Goal: Task Accomplishment & Management: Use online tool/utility

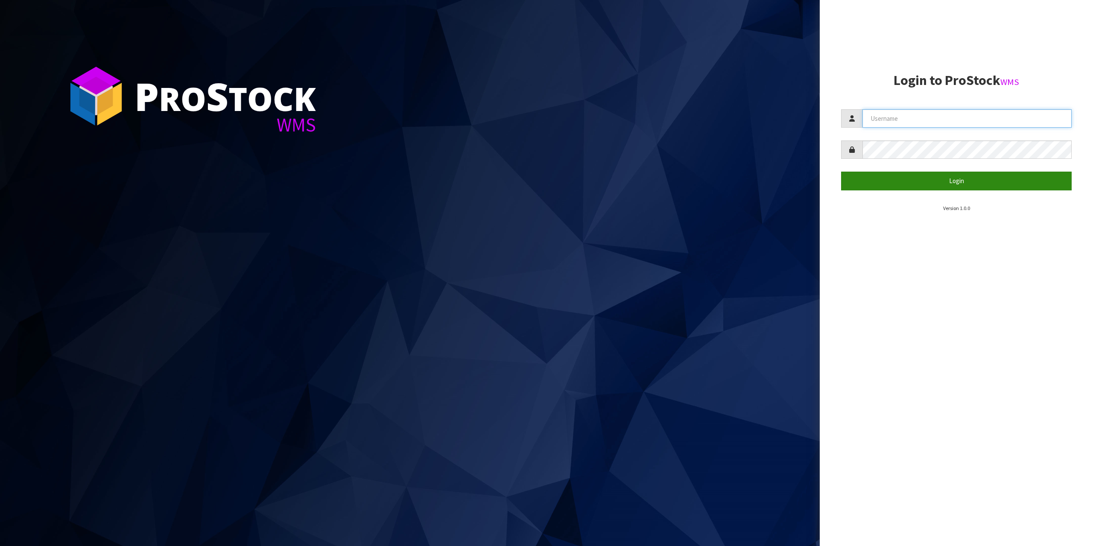
type input "[EMAIL_ADDRESS][DOMAIN_NAME]"
click at [1004, 177] on button "Login" at bounding box center [956, 181] width 231 height 18
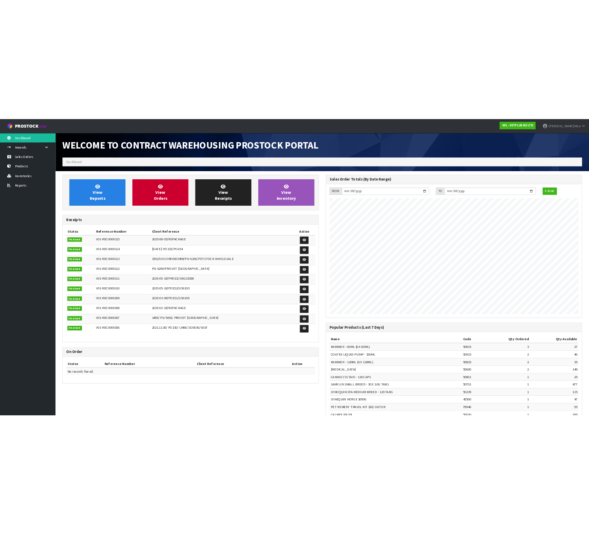
scroll to position [473, 485]
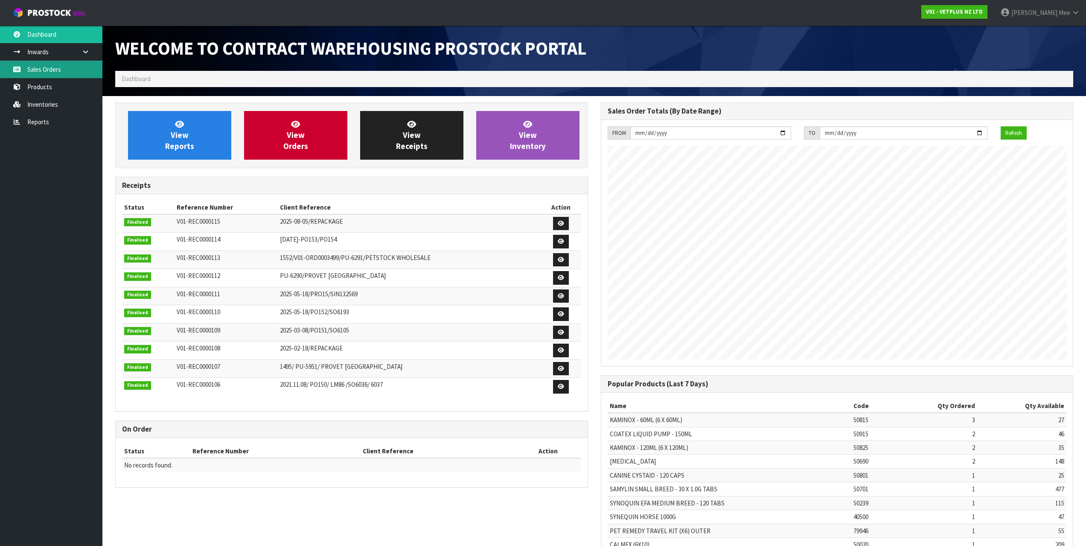
click at [55, 68] on link "Sales Orders" at bounding box center [51, 70] width 102 height 18
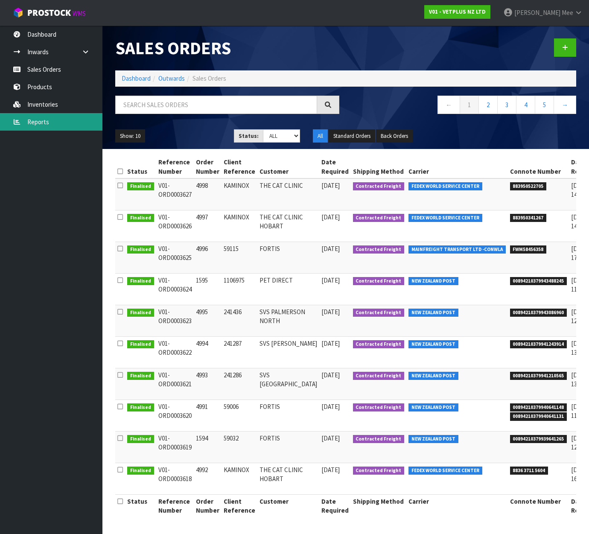
click at [54, 125] on link "Reports" at bounding box center [51, 122] width 102 height 18
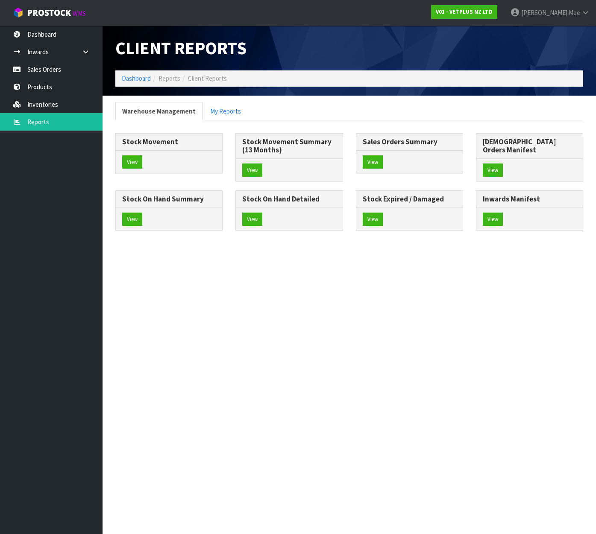
click at [128, 171] on div "View" at bounding box center [169, 162] width 106 height 23
click at [142, 213] on button "View" at bounding box center [132, 220] width 20 height 14
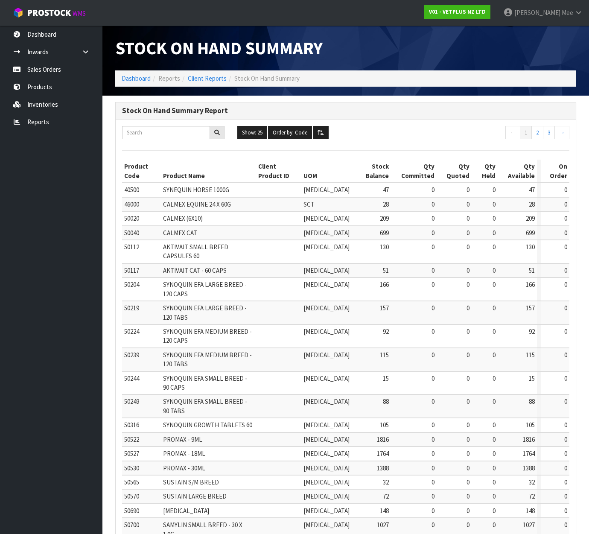
scroll to position [109, 0]
